Goal: Task Accomplishment & Management: Use online tool/utility

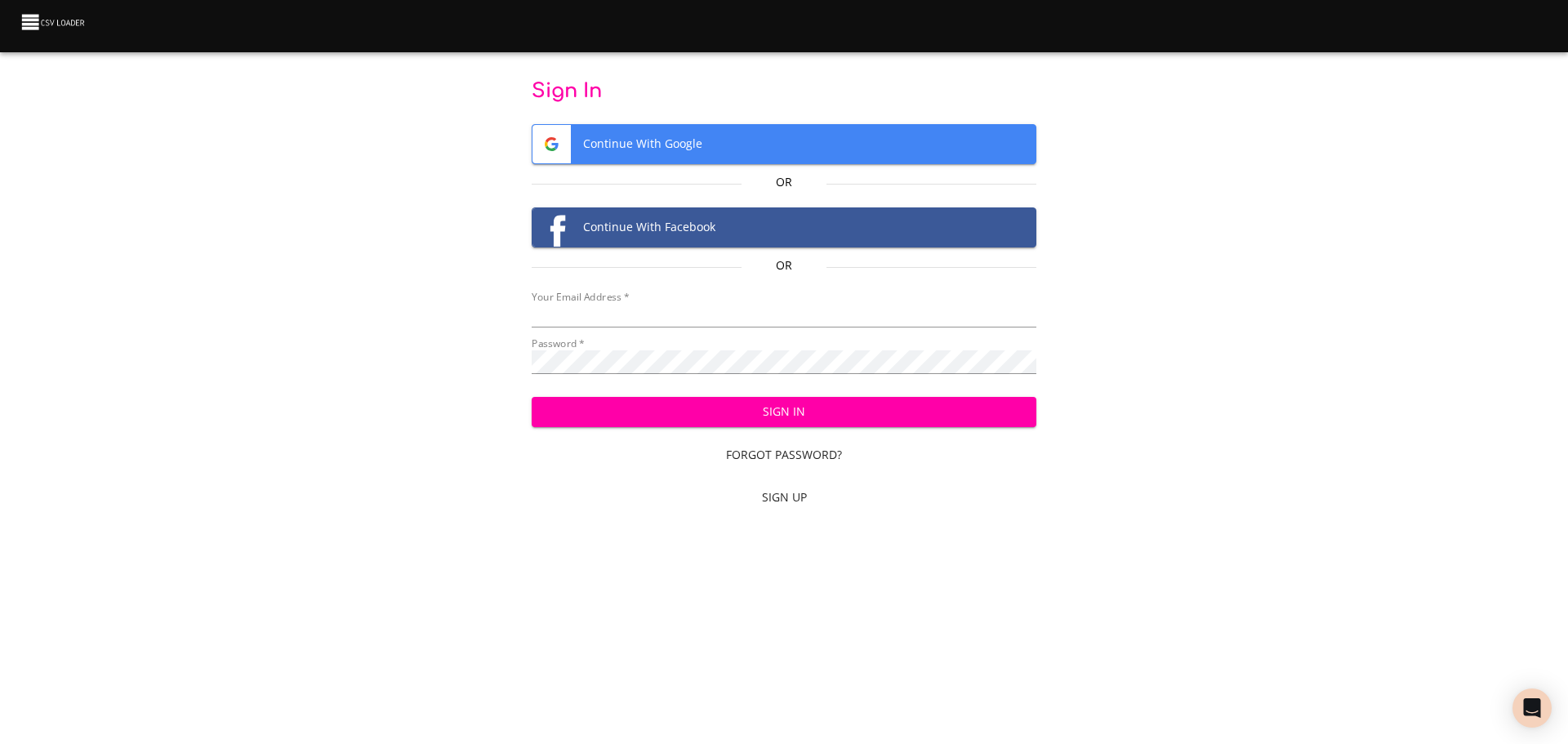
type input "[EMAIL_ADDRESS][DOMAIN_NAME]"
click at [821, 416] on span "Sign In" at bounding box center [784, 412] width 479 height 21
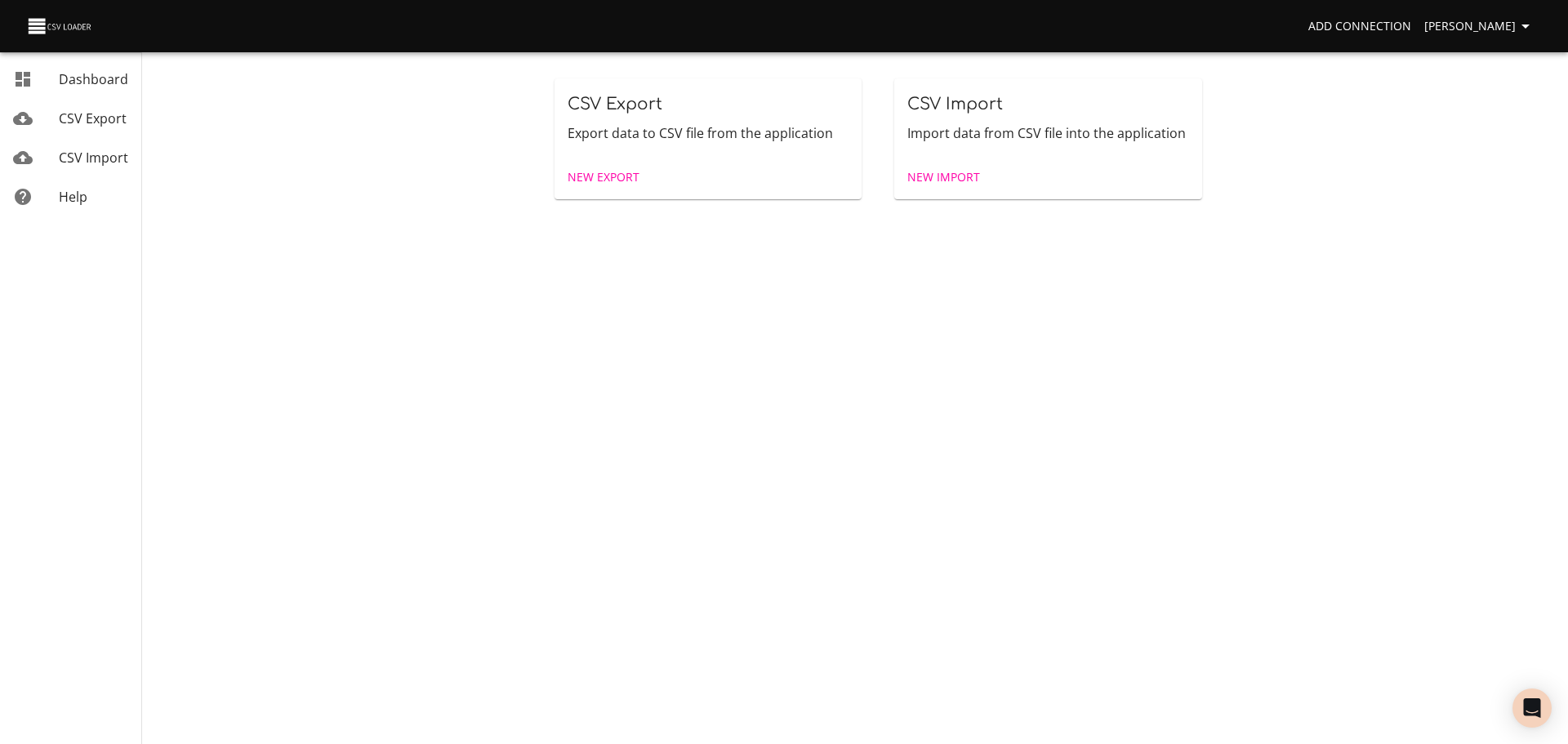
click at [963, 189] on link "New Import" at bounding box center [943, 177] width 86 height 30
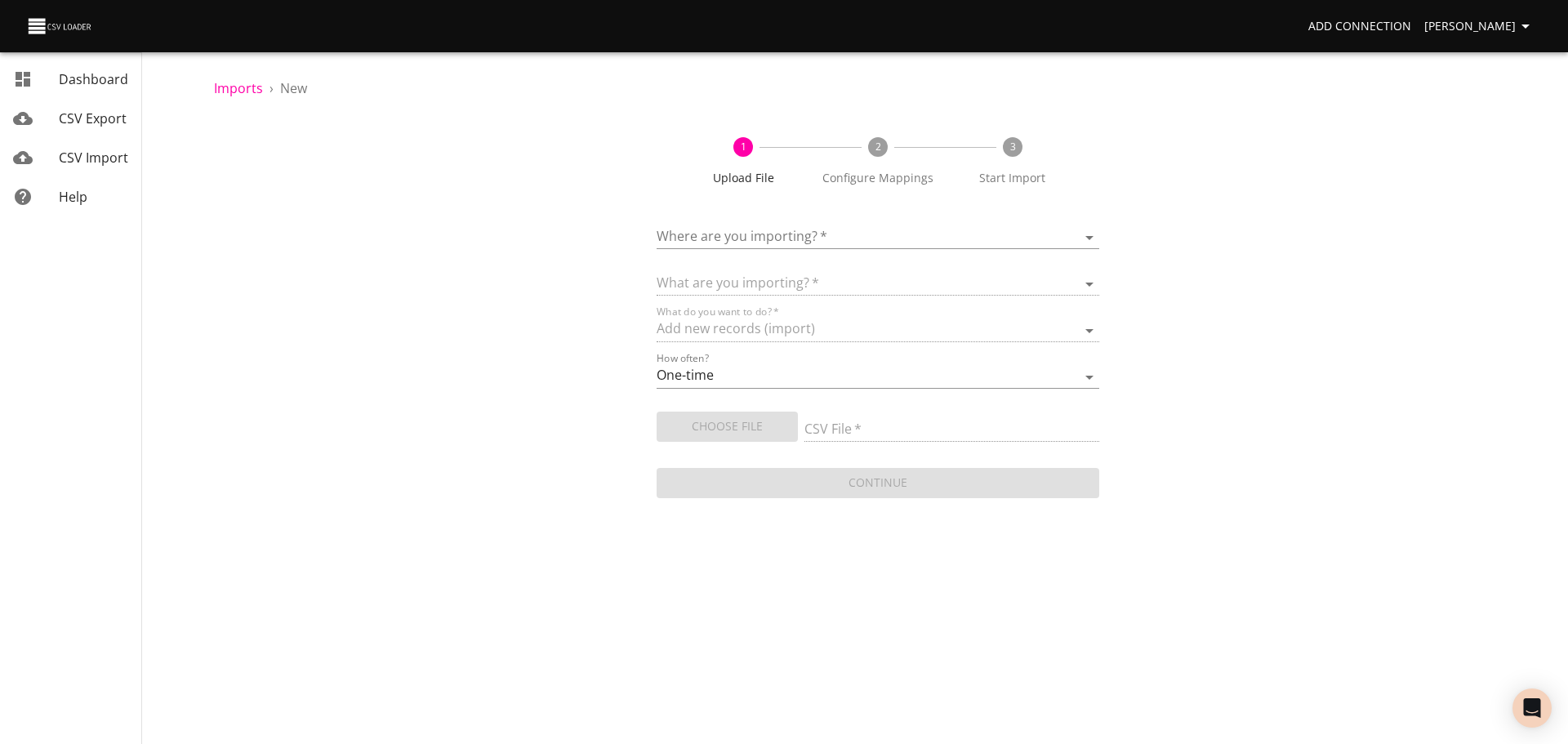
click at [41, 153] on div "mailbox folders" at bounding box center [35, 157] width 45 height 20
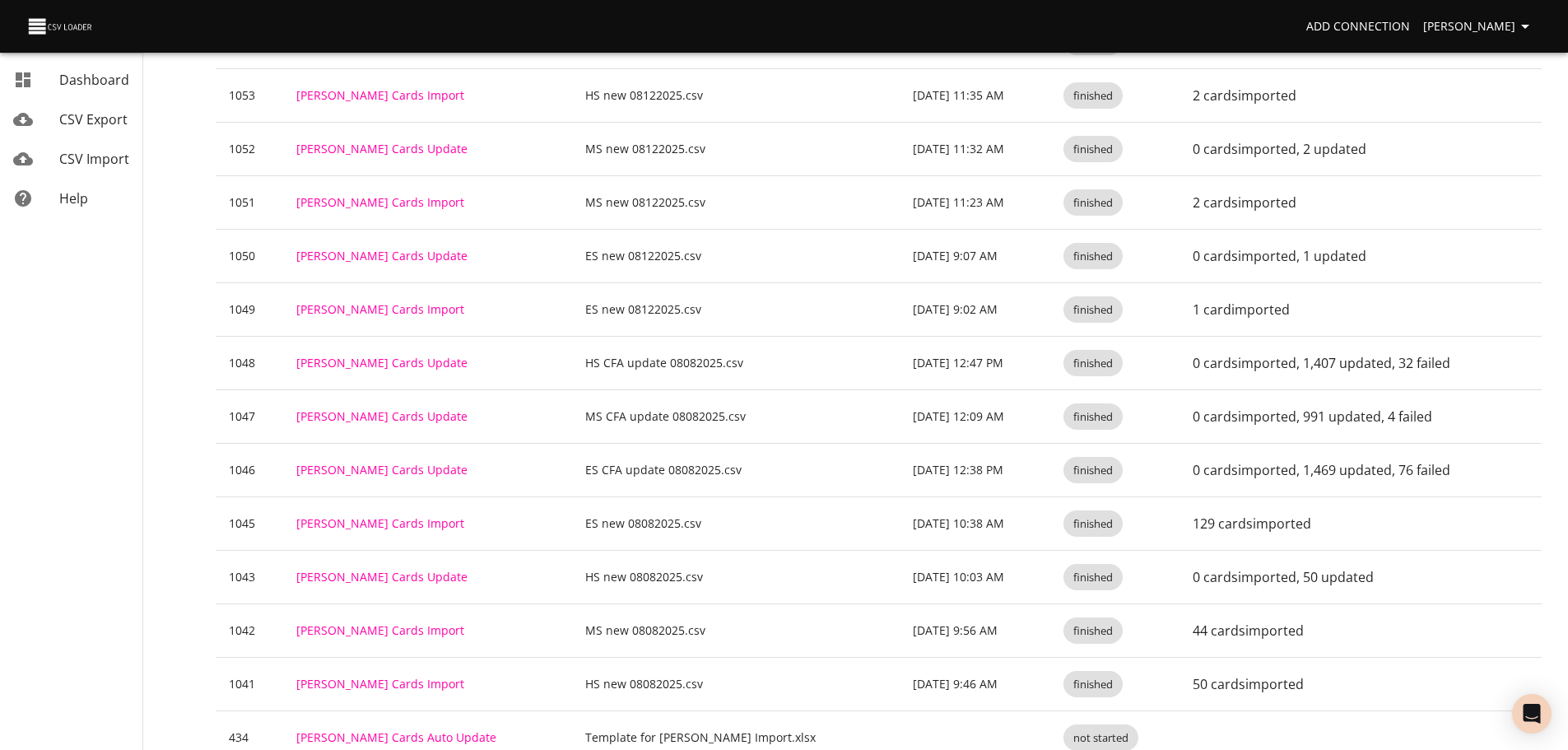
scroll to position [789, 0]
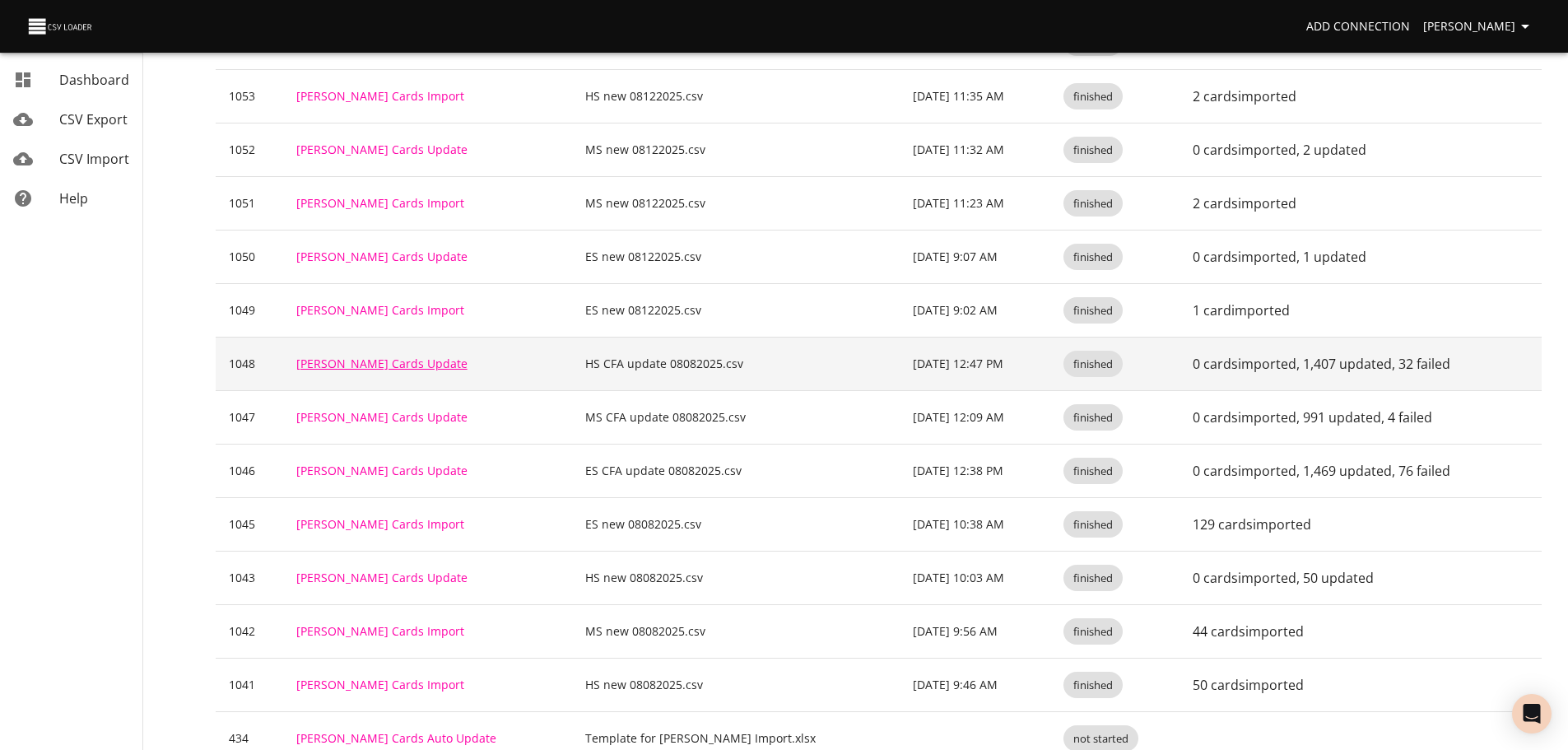
click at [355, 363] on link "Trello Cards Update" at bounding box center [382, 364] width 171 height 16
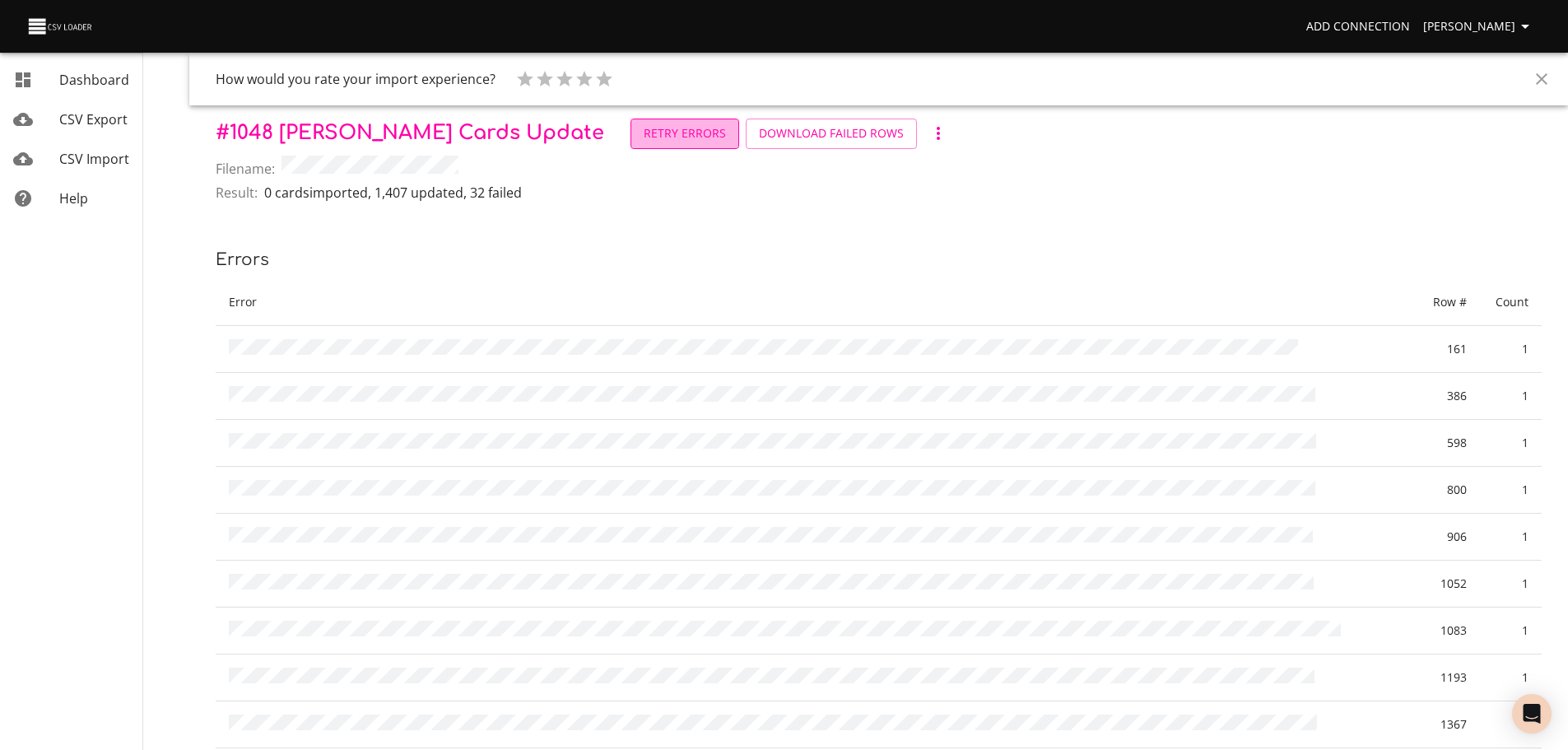
click at [644, 130] on span "Retry Errors" at bounding box center [684, 134] width 82 height 21
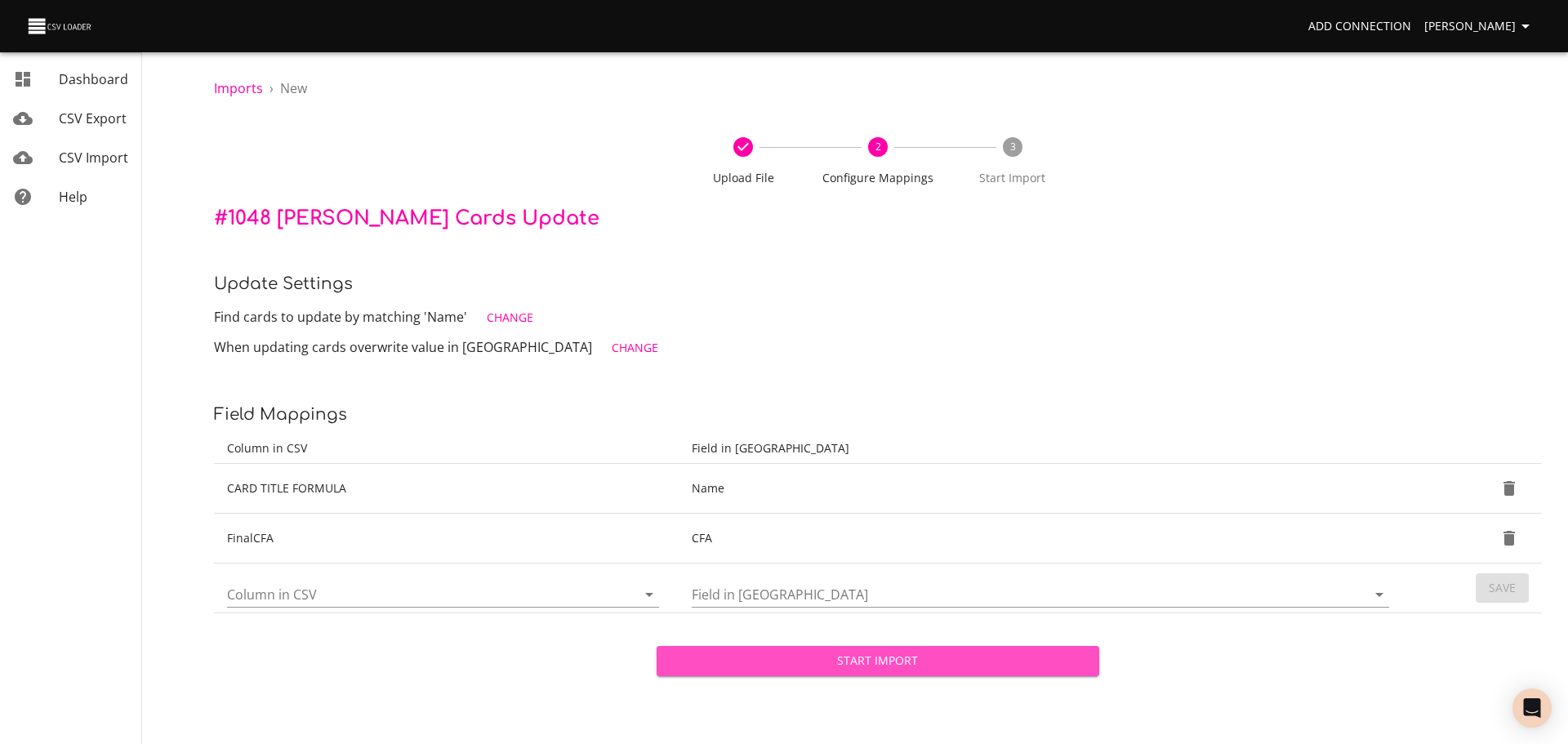
click at [825, 655] on span "Start Import" at bounding box center [877, 661] width 416 height 21
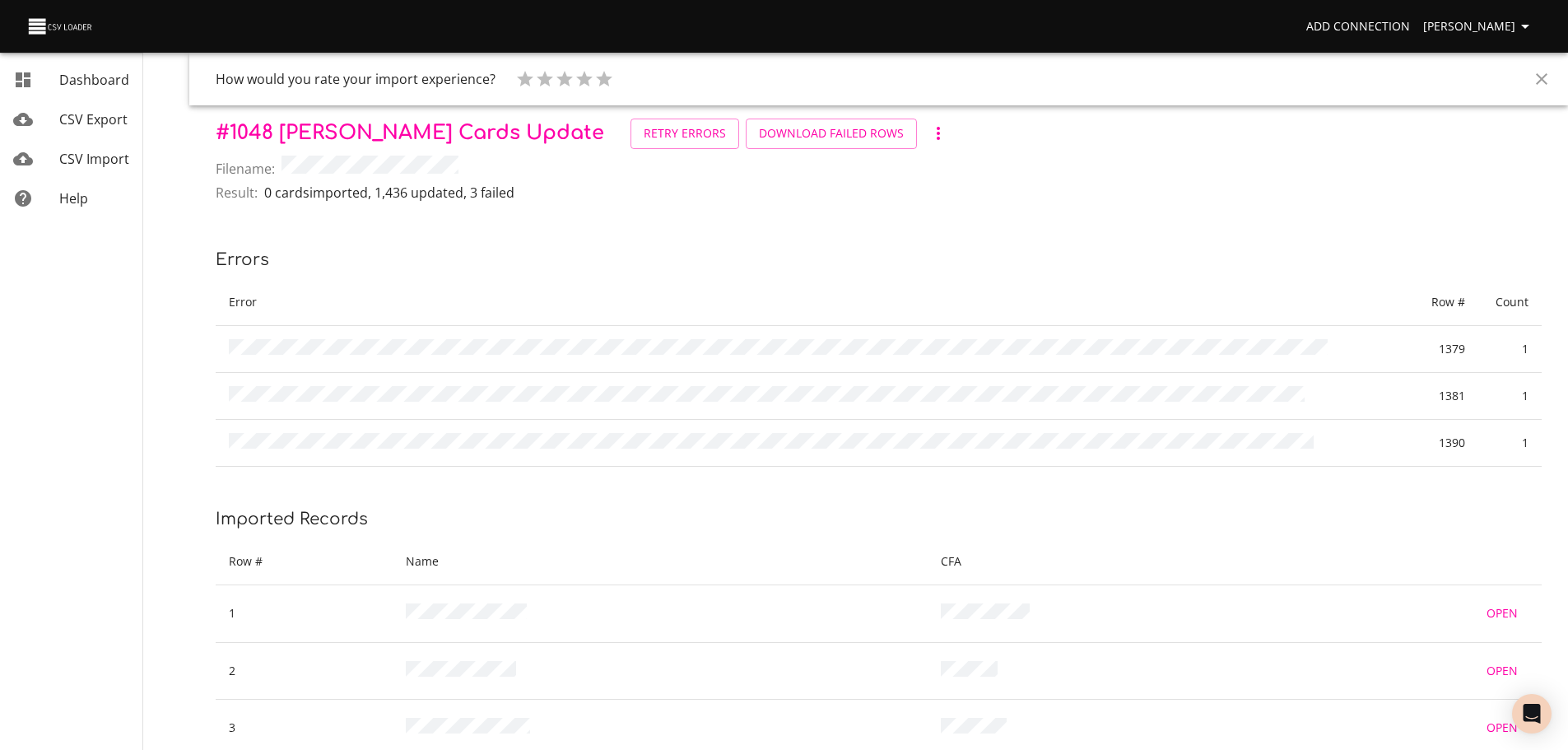
click at [79, 147] on link "CSV Import" at bounding box center [71, 159] width 143 height 40
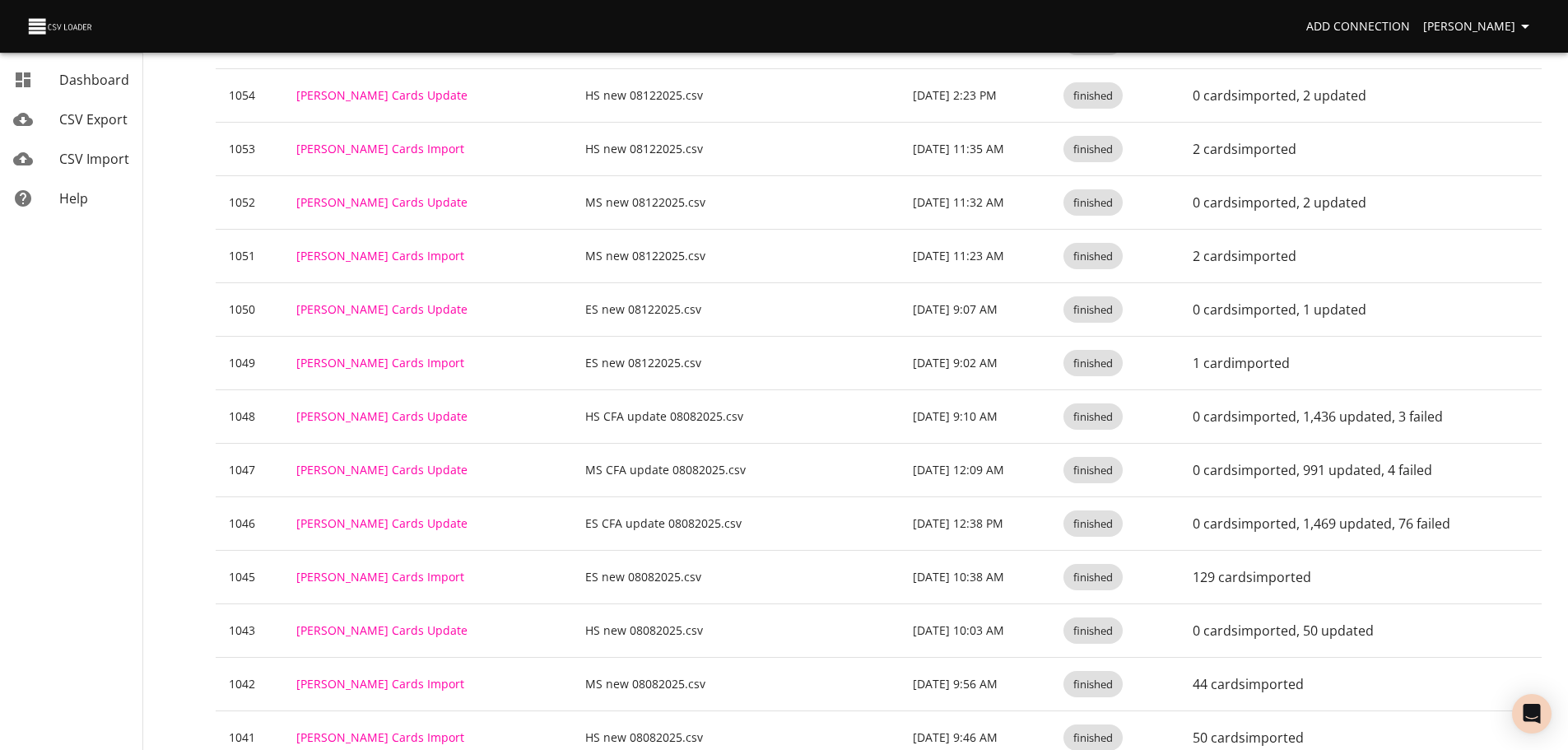
scroll to position [738, 0]
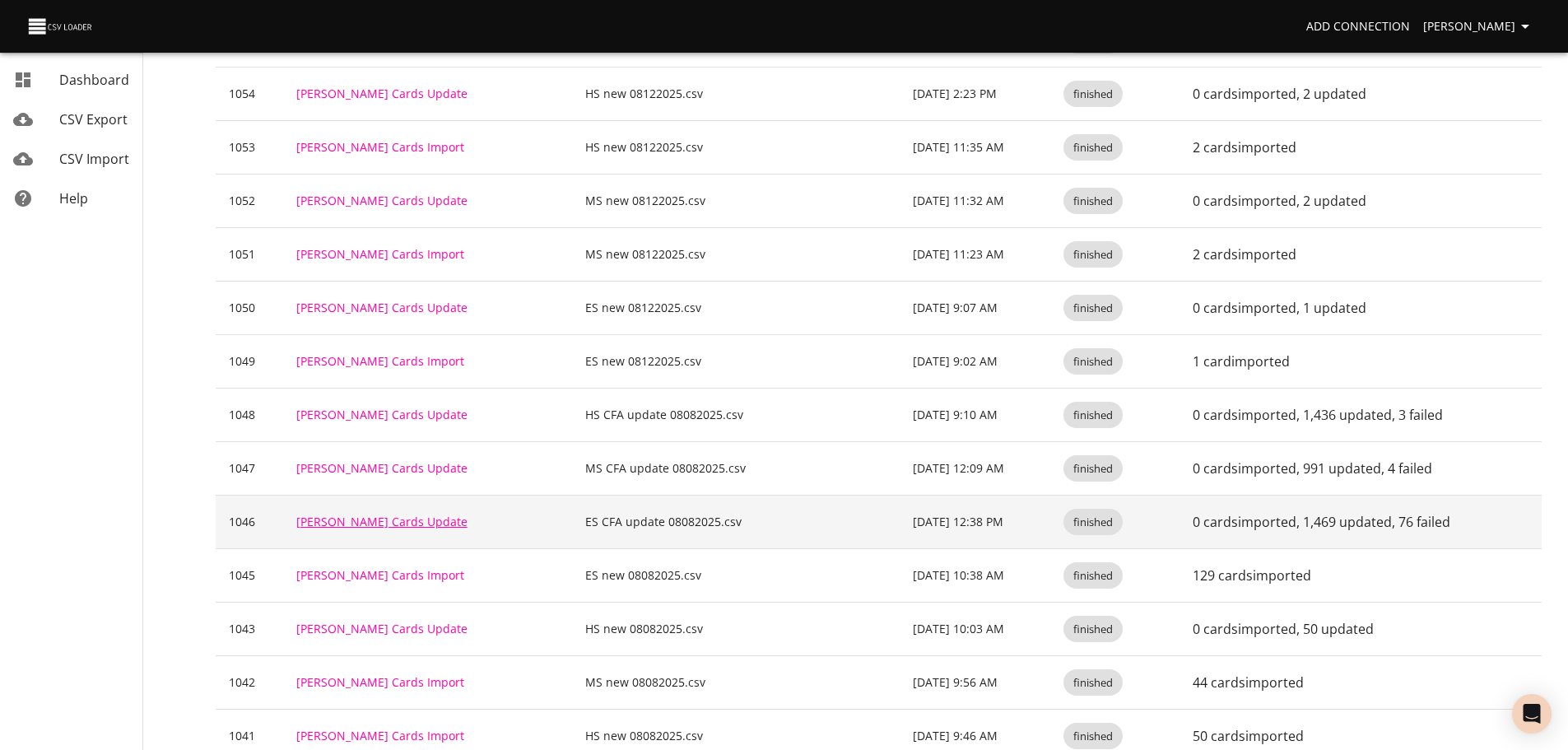
click at [359, 520] on link "Trello Cards Update" at bounding box center [382, 522] width 171 height 16
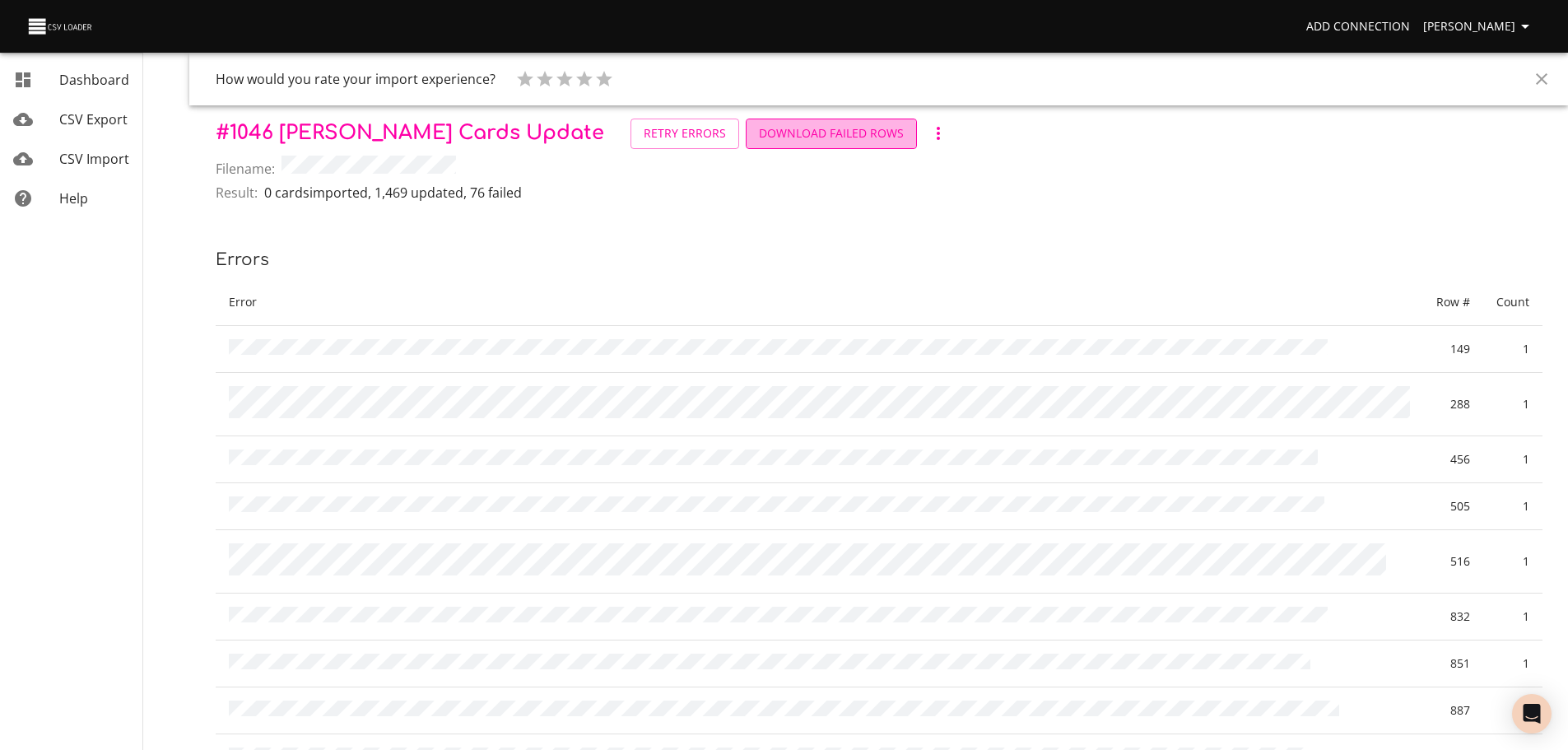
click at [759, 137] on span "Download Failed Rows" at bounding box center [832, 134] width 145 height 21
